Goal: Task Accomplishment & Management: Manage account settings

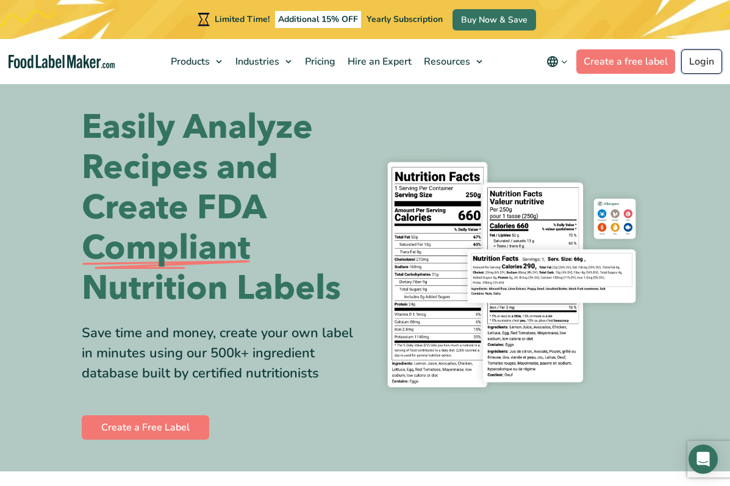
click at [692, 58] on link "Login" at bounding box center [701, 61] width 41 height 24
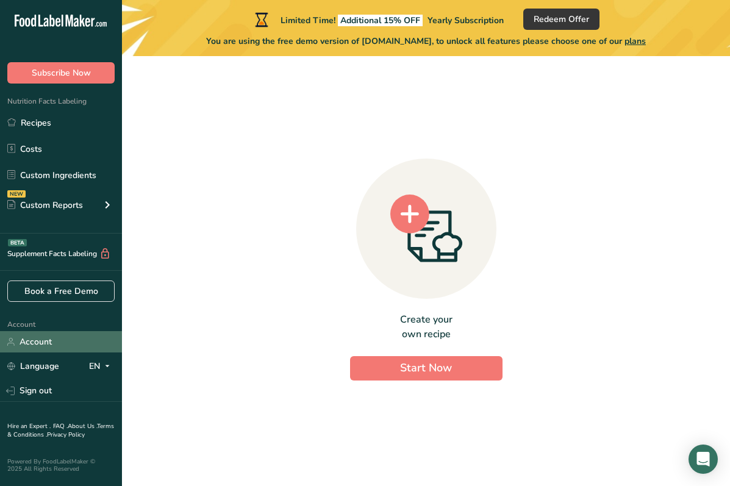
click at [67, 347] on link "Account" at bounding box center [61, 341] width 122 height 21
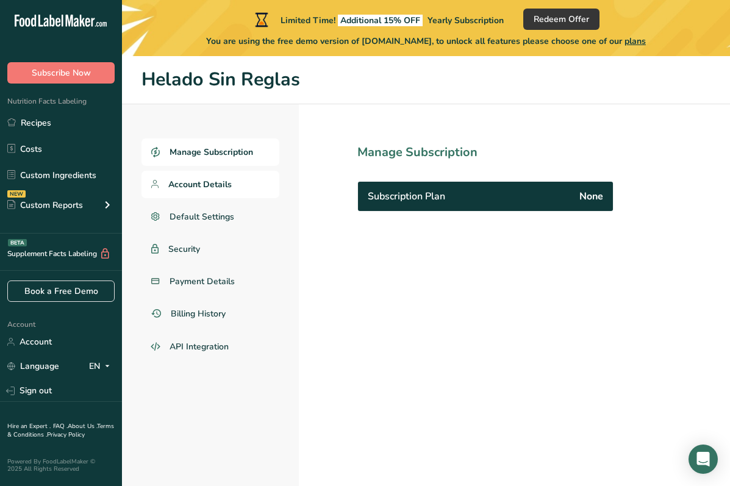
click at [260, 184] on link "Account Details" at bounding box center [210, 184] width 138 height 27
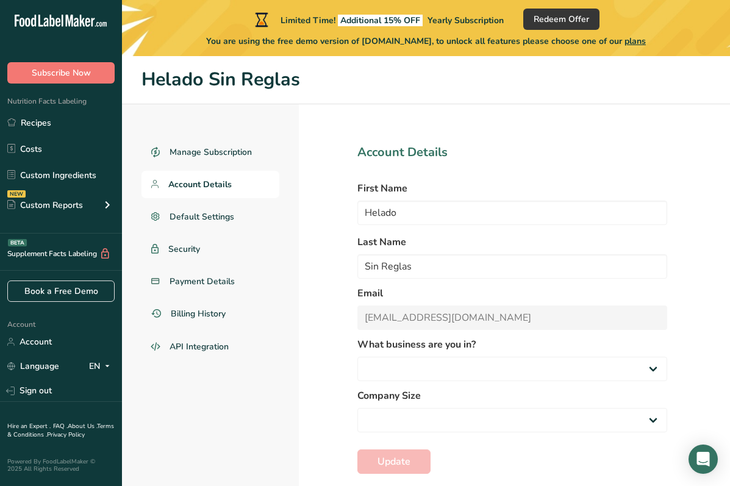
select select "8"
click at [88, 117] on link "Recipes" at bounding box center [61, 122] width 122 height 23
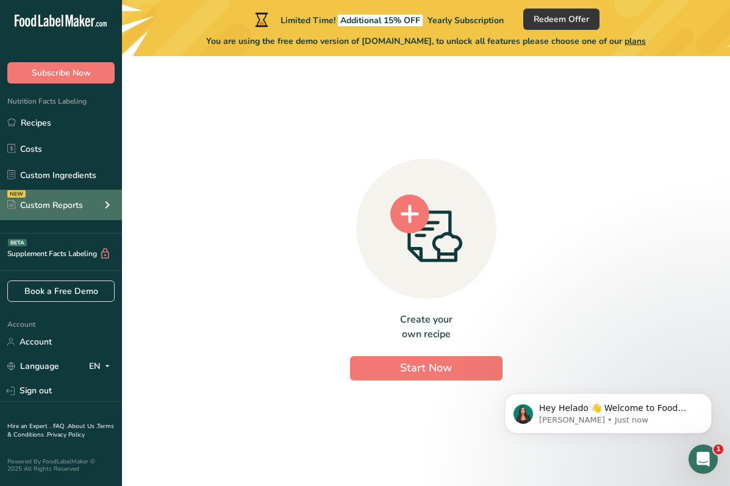
click at [84, 209] on div "NEW Custom Reports" at bounding box center [61, 205] width 122 height 30
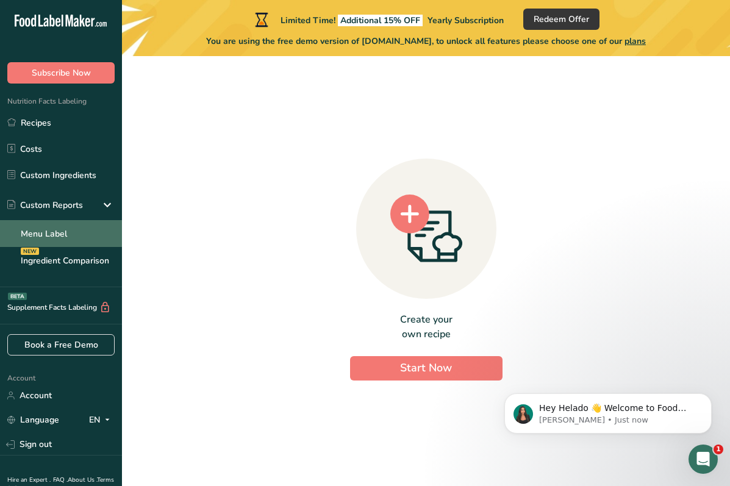
click at [77, 228] on link "Menu Label" at bounding box center [61, 233] width 122 height 27
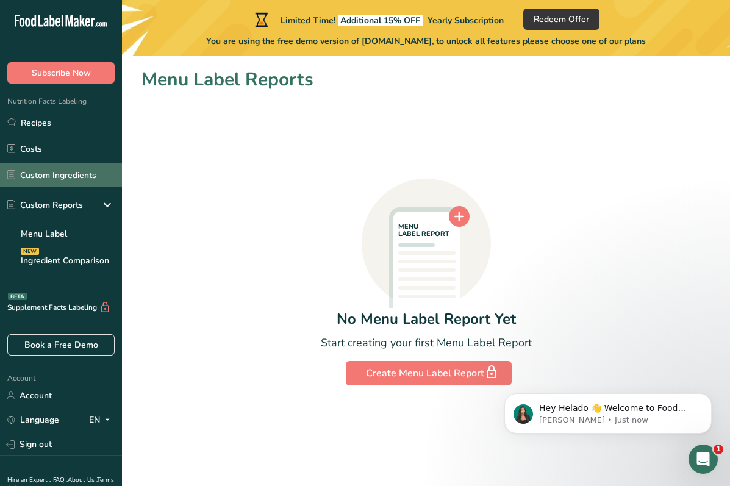
click at [77, 180] on link "Custom Ingredients" at bounding box center [61, 174] width 122 height 23
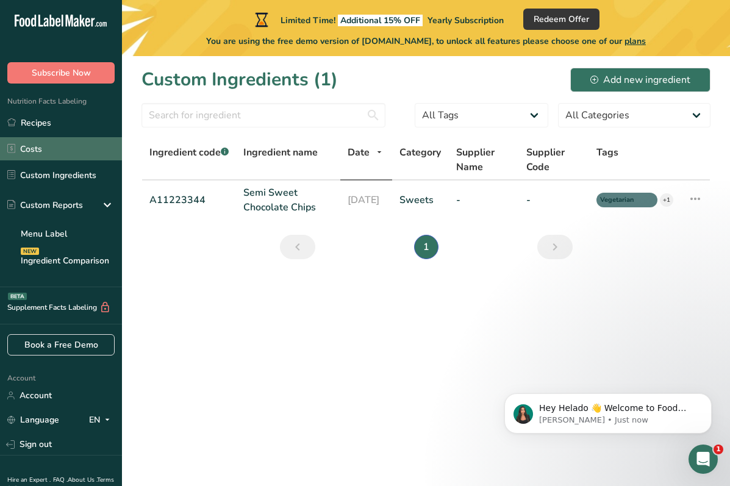
click at [80, 154] on link "Costs" at bounding box center [61, 148] width 122 height 23
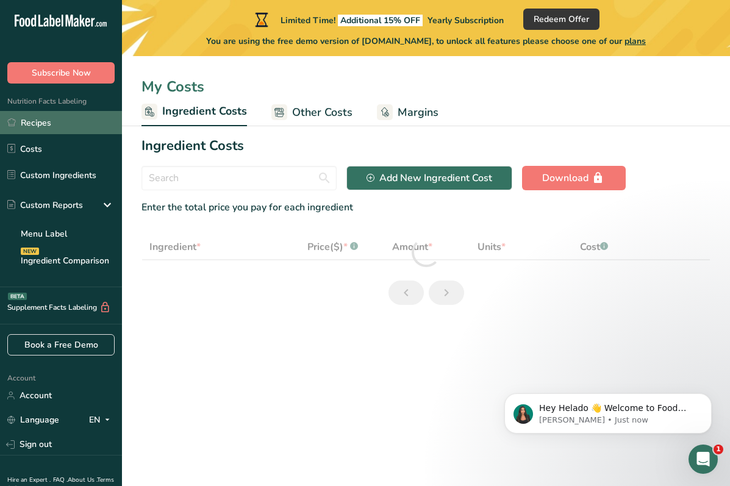
select select "1"
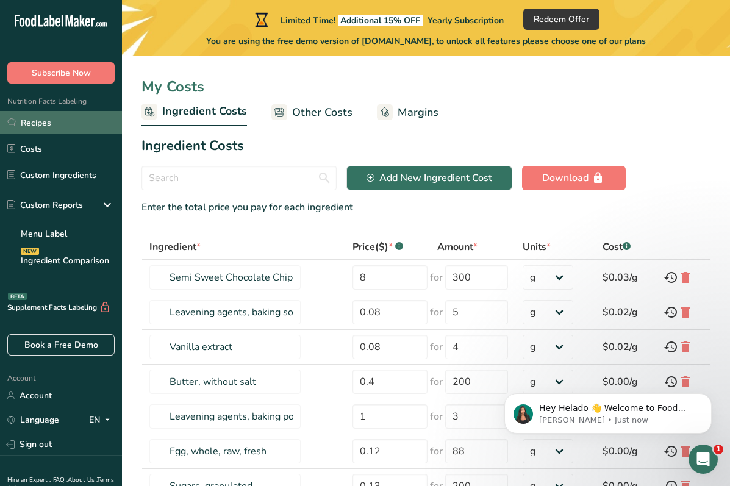
click at [50, 127] on link "Recipes" at bounding box center [61, 122] width 122 height 23
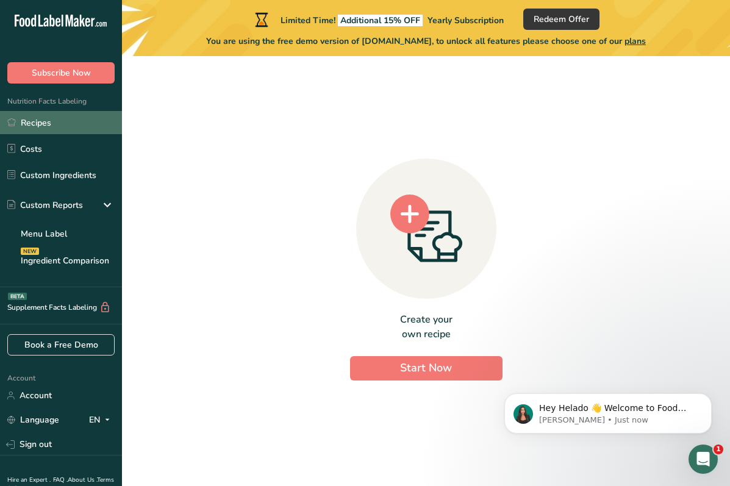
click at [88, 120] on link "Recipes" at bounding box center [61, 122] width 122 height 23
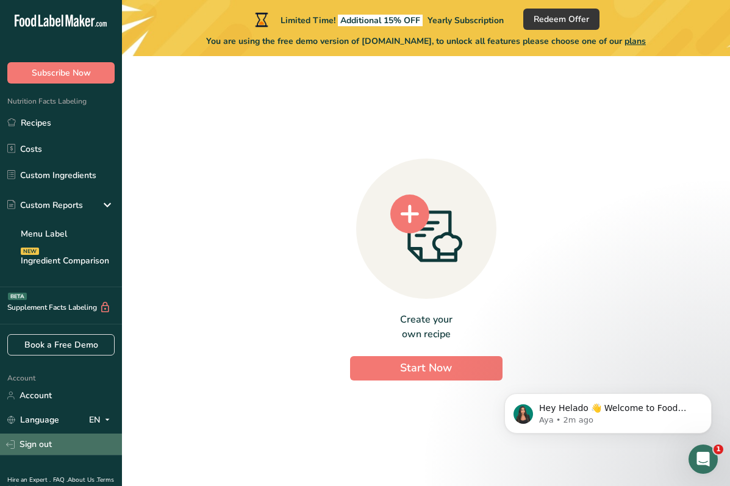
click at [79, 439] on link "Sign out" at bounding box center [61, 444] width 122 height 21
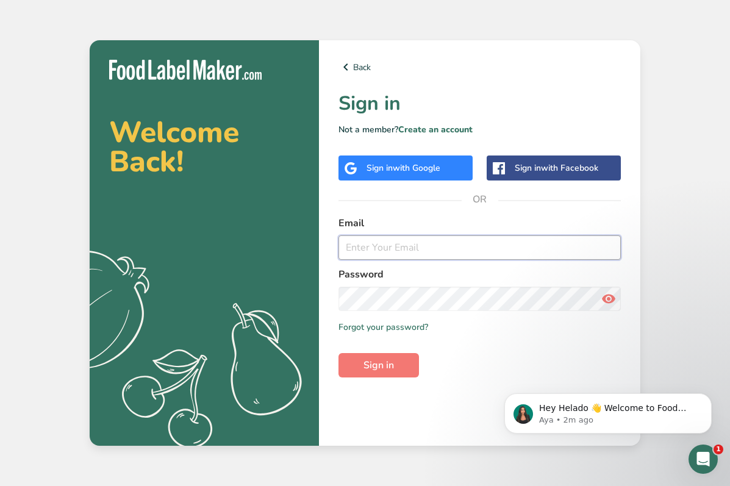
click at [389, 244] on input "email" at bounding box center [479, 247] width 282 height 24
type input "jamesmakesicecream@gmail.com"
click at [606, 298] on icon at bounding box center [608, 299] width 15 height 22
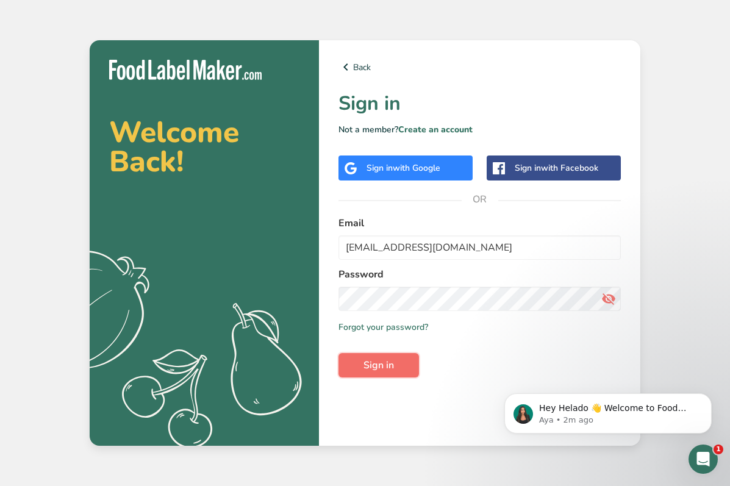
click at [398, 358] on button "Sign in" at bounding box center [378, 365] width 81 height 24
click at [395, 361] on button "Sign in" at bounding box center [378, 365] width 81 height 24
click at [414, 252] on input "jamesmakesicecream@gmail.com" at bounding box center [479, 247] width 282 height 24
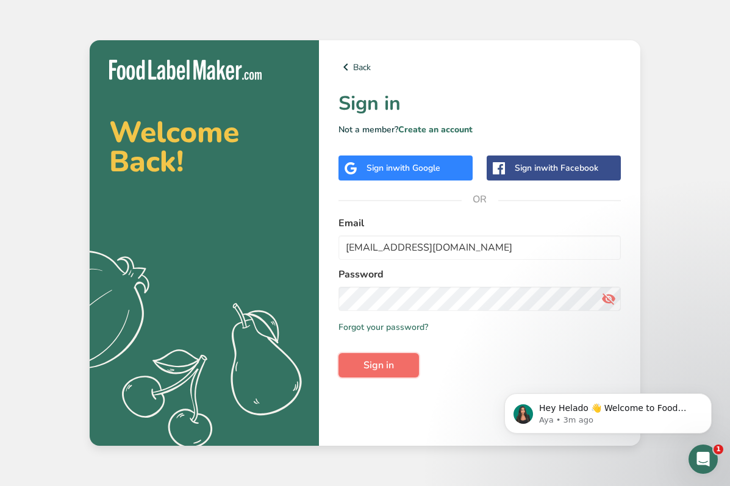
click at [395, 368] on button "Sign in" at bounding box center [378, 365] width 81 height 24
click at [373, 362] on span "Sign in" at bounding box center [378, 365] width 30 height 15
click at [373, 368] on span "Sign in" at bounding box center [378, 365] width 30 height 15
